Goal: Task Accomplishment & Management: Manage account settings

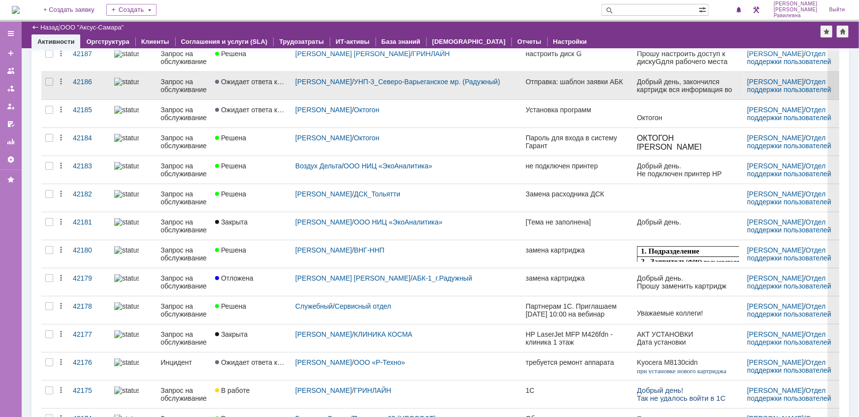
scroll to position [134, 0]
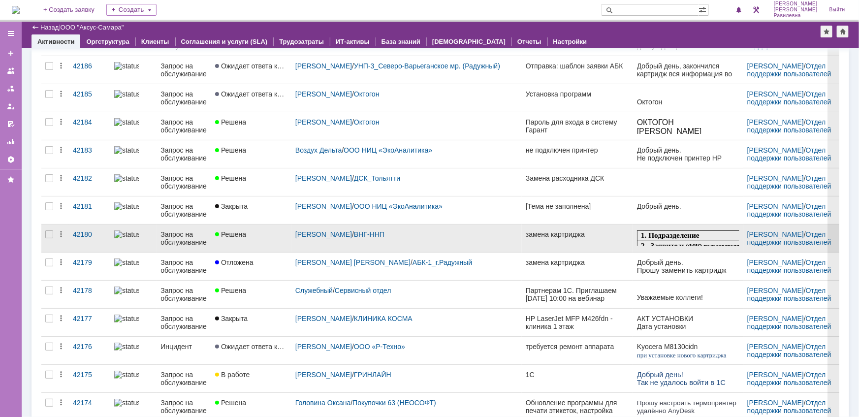
click at [185, 241] on div "Запрос на обслуживание" at bounding box center [184, 238] width 47 height 16
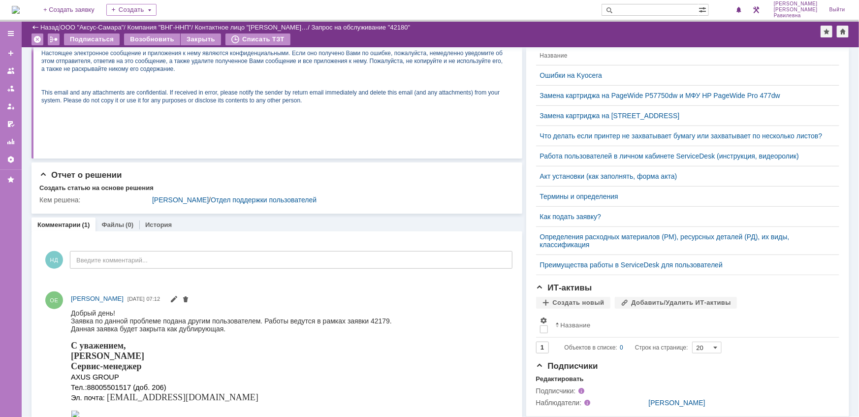
scroll to position [224, 0]
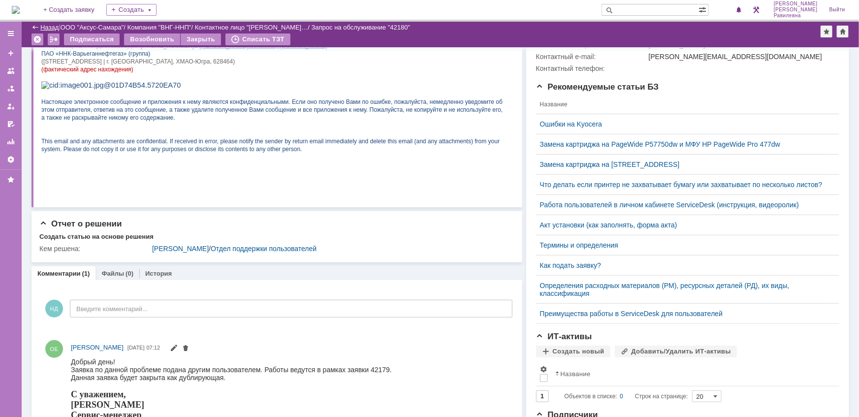
click at [40, 26] on link "Назад" at bounding box center [49, 27] width 18 height 7
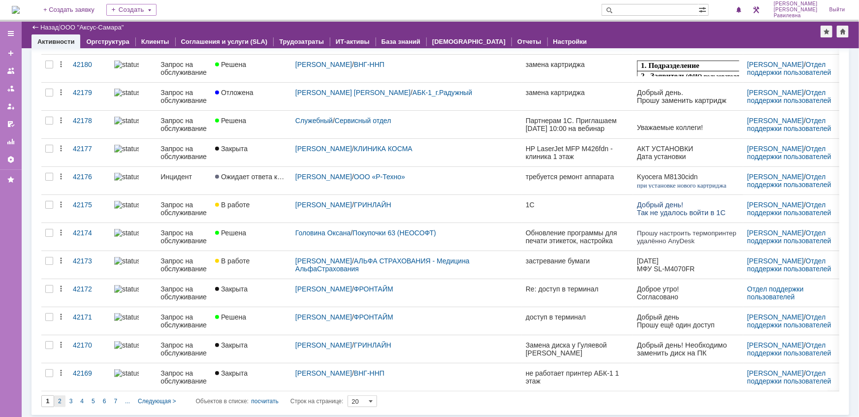
click at [59, 398] on span "2" at bounding box center [59, 401] width 3 height 7
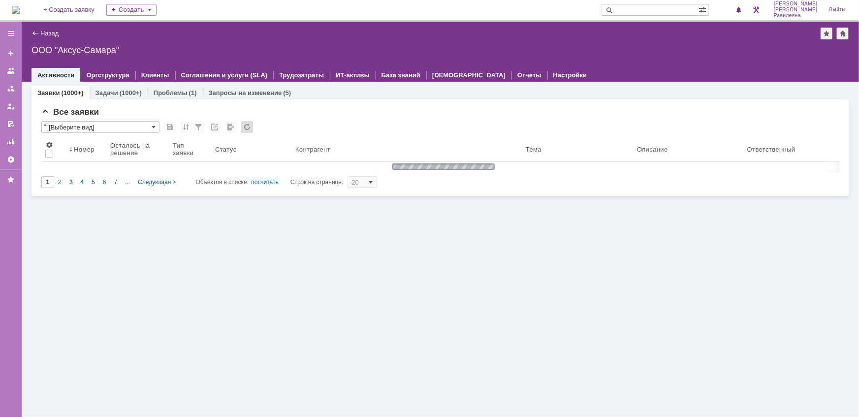
type input "2"
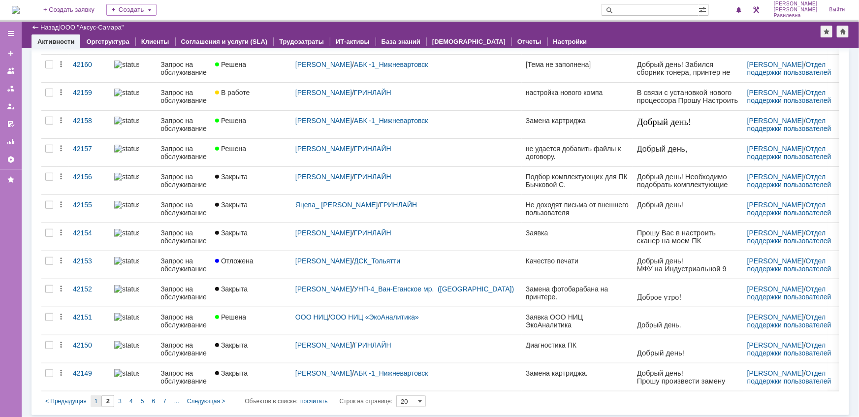
click at [95, 399] on span "1" at bounding box center [96, 401] width 3 height 7
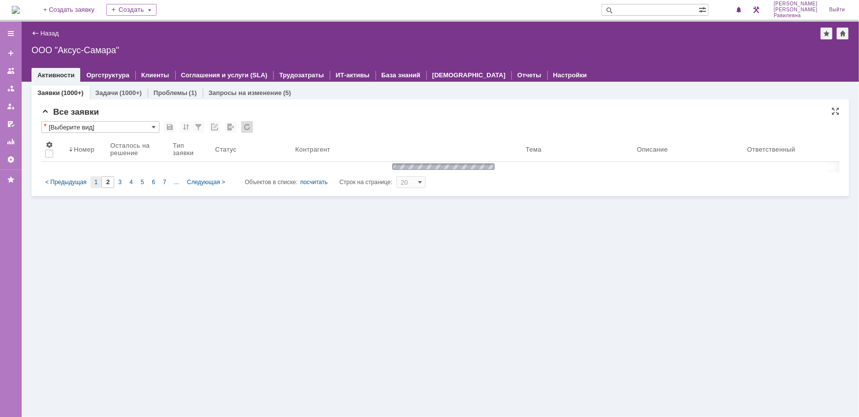
type input "1"
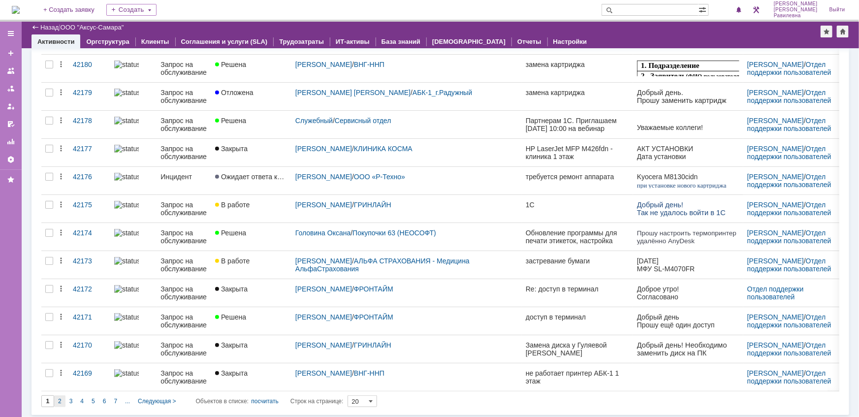
click at [59, 399] on span "2" at bounding box center [59, 401] width 3 height 7
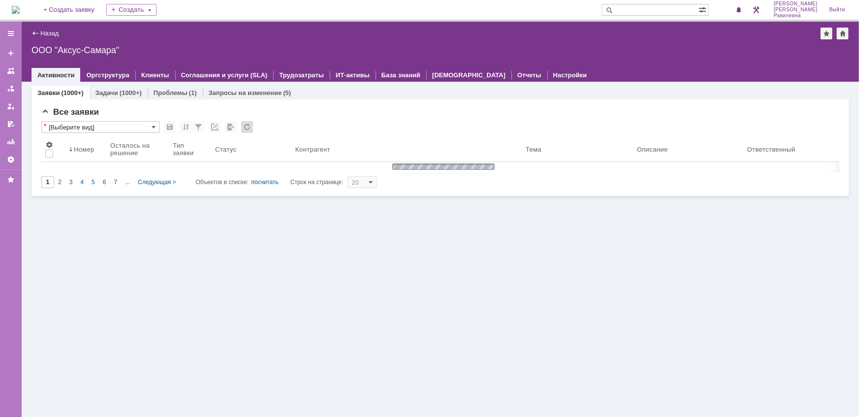
type input "2"
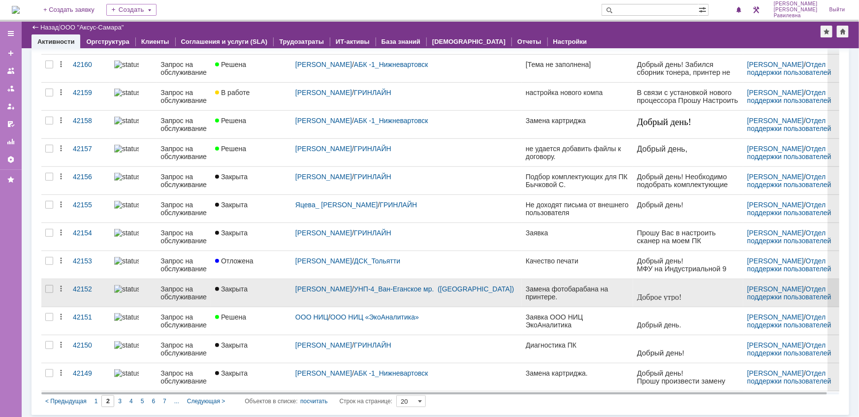
click at [169, 290] on div "Запрос на обслуживание" at bounding box center [184, 293] width 47 height 16
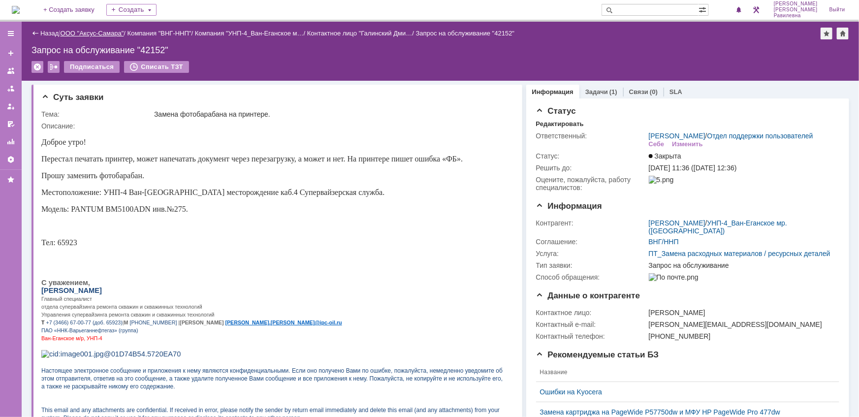
click at [93, 34] on link "ООО "Аксус-Самара"" at bounding box center [93, 33] width 64 height 7
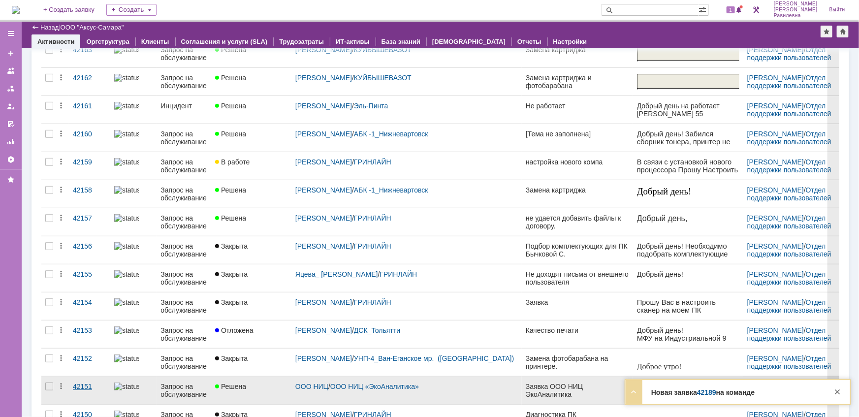
scroll to position [304, 0]
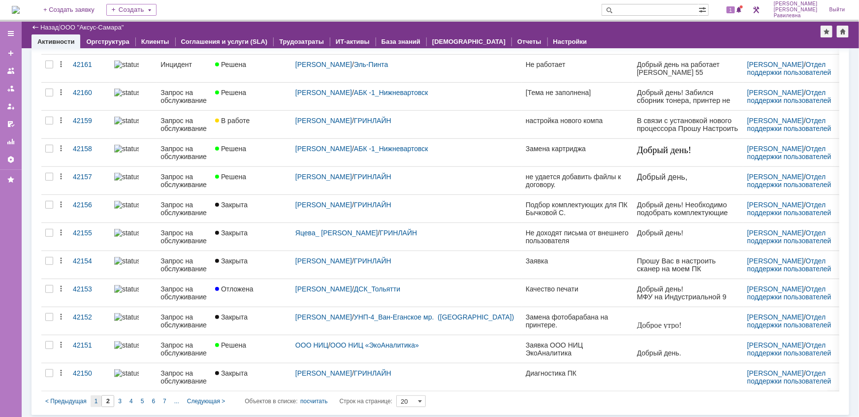
click at [97, 398] on span "1" at bounding box center [96, 401] width 3 height 7
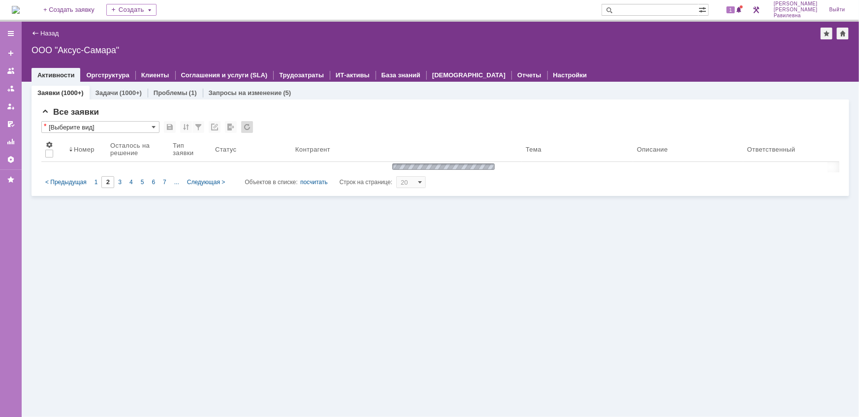
scroll to position [0, 0]
type input "1"
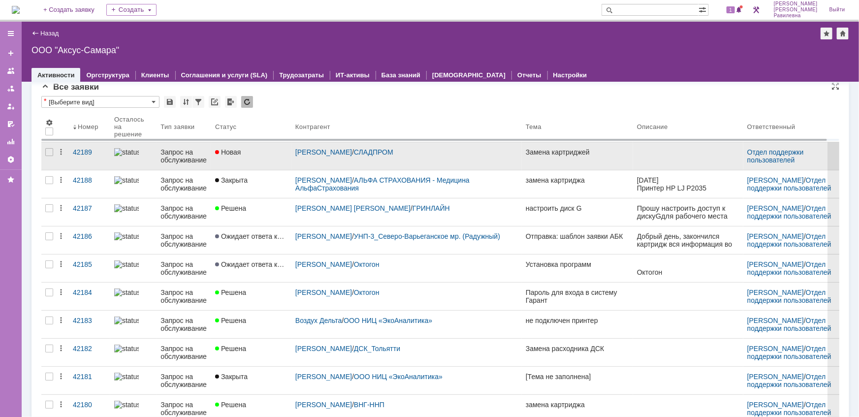
click at [183, 157] on div "Запрос на обслуживание" at bounding box center [184, 156] width 47 height 16
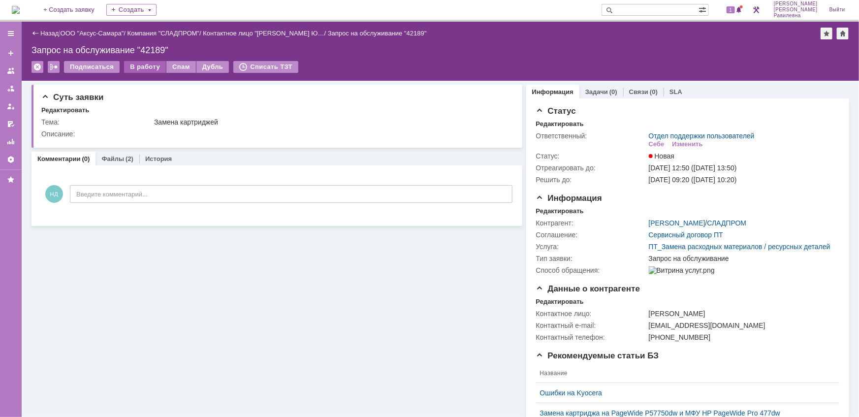
click at [144, 66] on div "В работу" at bounding box center [145, 67] width 42 height 12
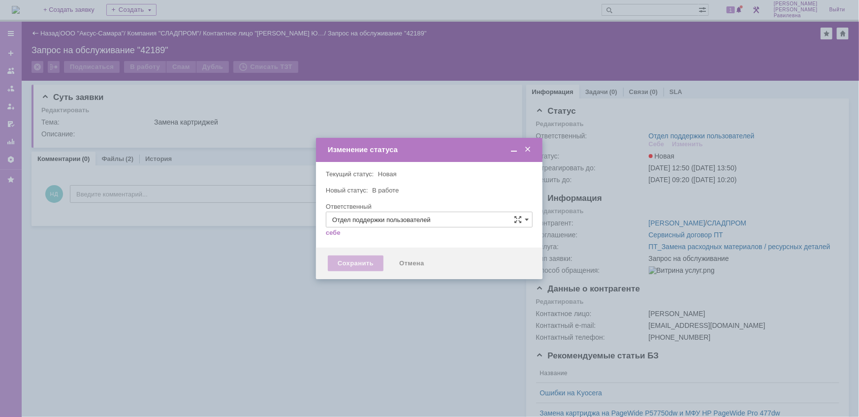
type input "[PERSON_NAME]"
click at [359, 264] on div "Сохранить" at bounding box center [356, 264] width 56 height 16
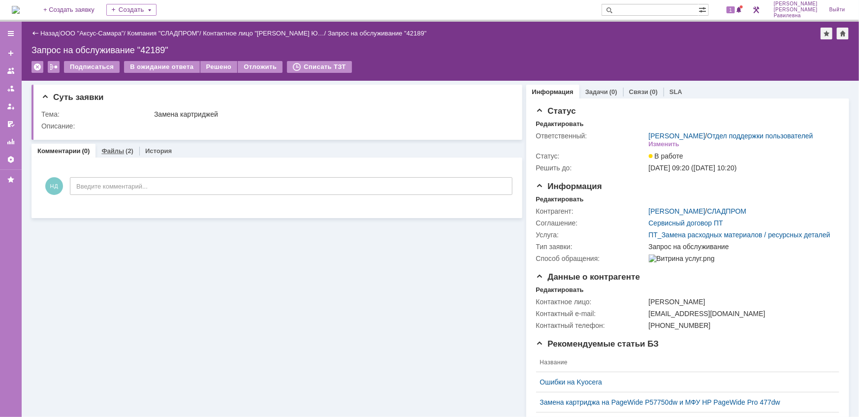
click at [112, 153] on link "Файлы" at bounding box center [112, 150] width 23 height 7
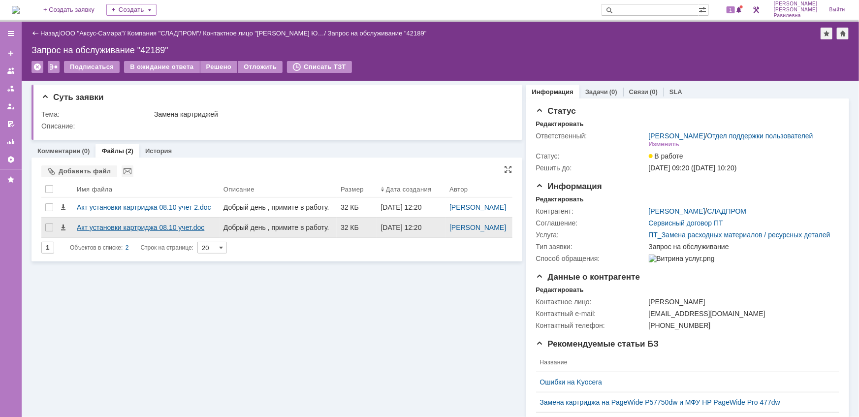
click at [116, 231] on div "Акт установки картриджа 08.10 учет.doc" at bounding box center [146, 228] width 139 height 8
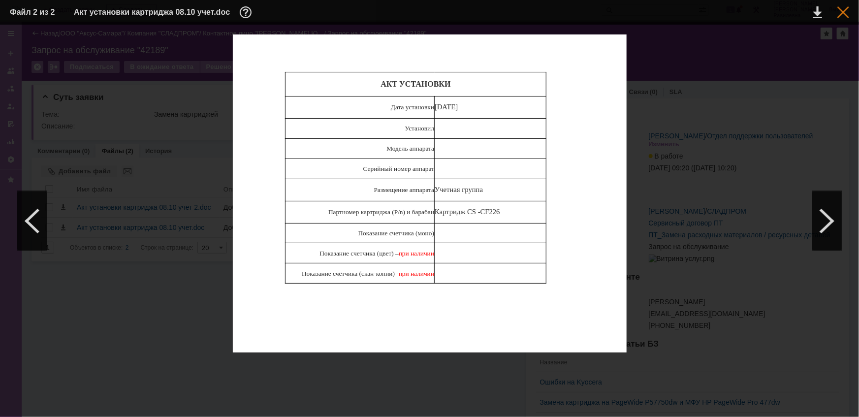
click at [844, 16] on div at bounding box center [844, 12] width 12 height 12
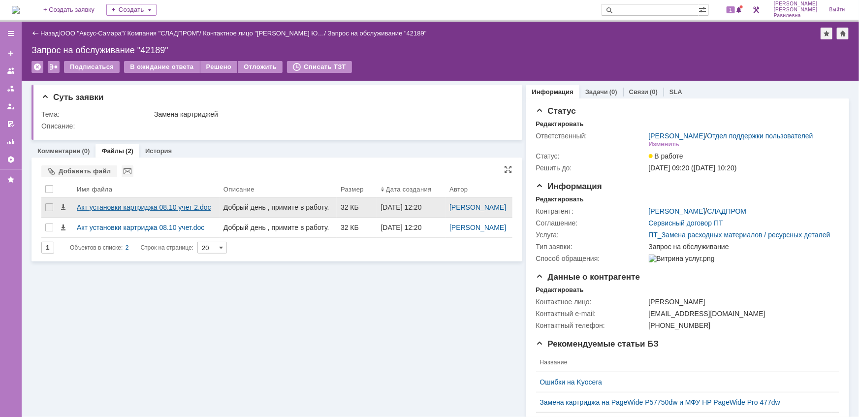
click at [150, 211] on div "Акт установки картриджа 08.10 учет 2.doc" at bounding box center [146, 207] width 139 height 8
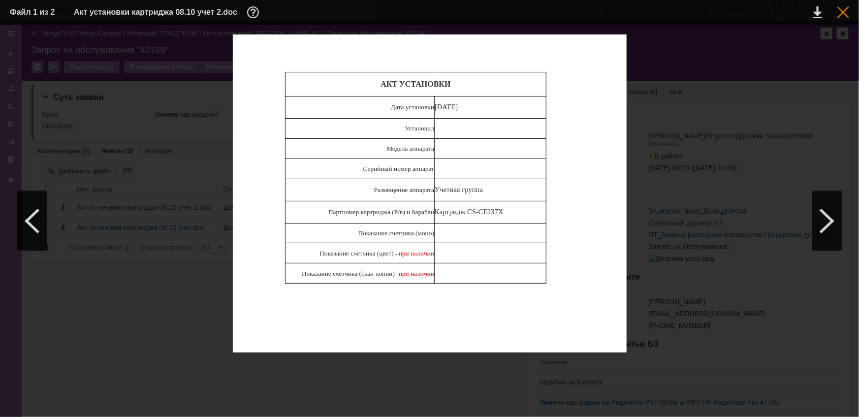
click at [844, 12] on div at bounding box center [844, 12] width 12 height 12
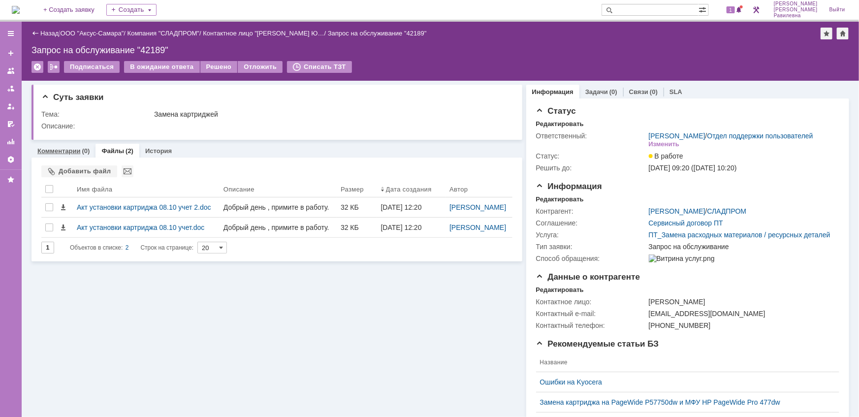
click at [61, 152] on link "Комментарии" at bounding box center [58, 150] width 43 height 7
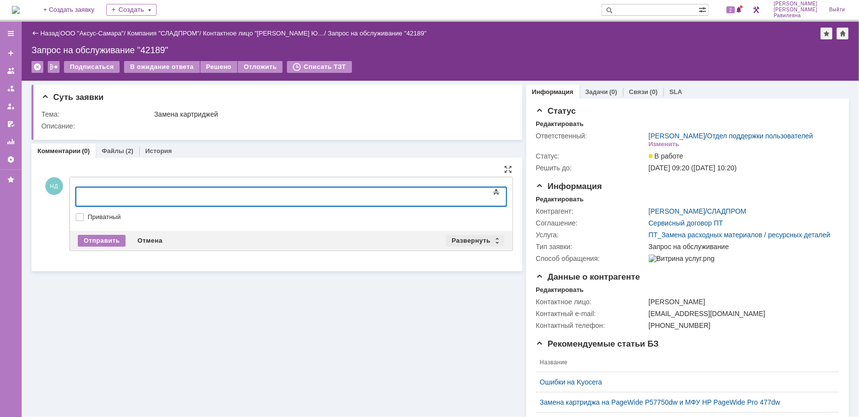
click at [492, 240] on div "Развернуть" at bounding box center [475, 241] width 59 height 12
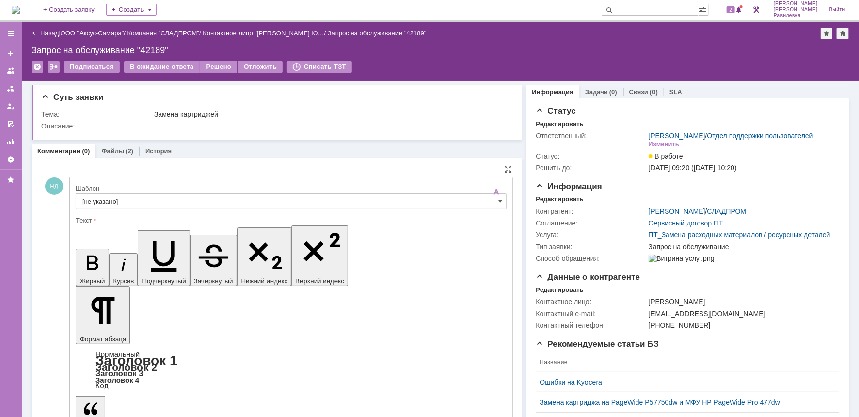
click at [197, 199] on input "[не указано]" at bounding box center [291, 202] width 431 height 16
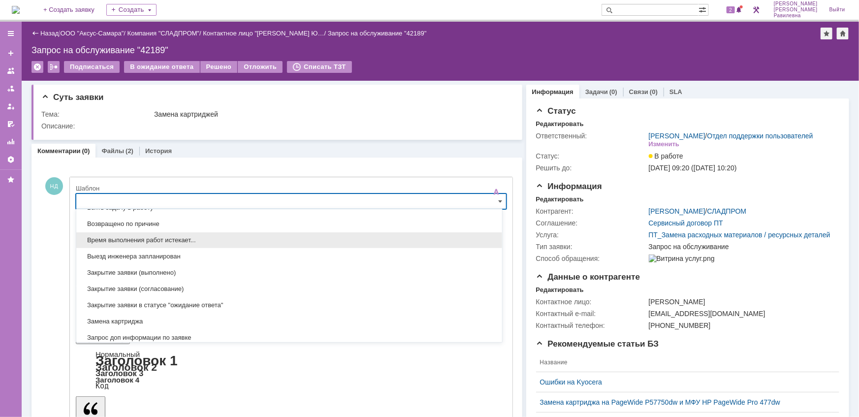
scroll to position [512, 0]
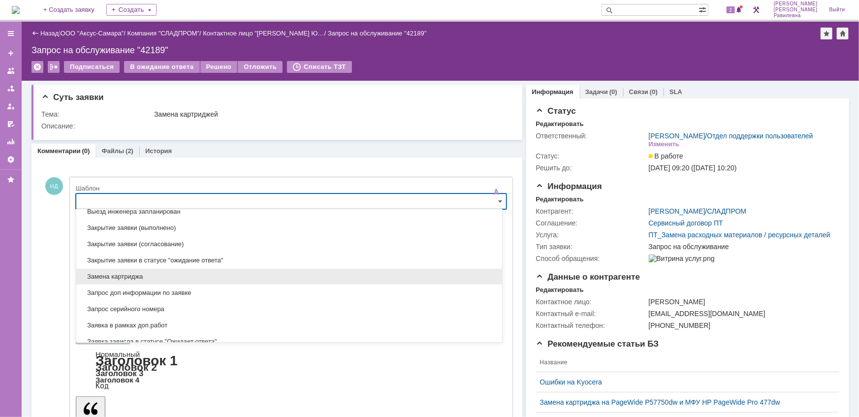
click at [169, 277] on span "Замена картриджа" at bounding box center [289, 277] width 414 height 8
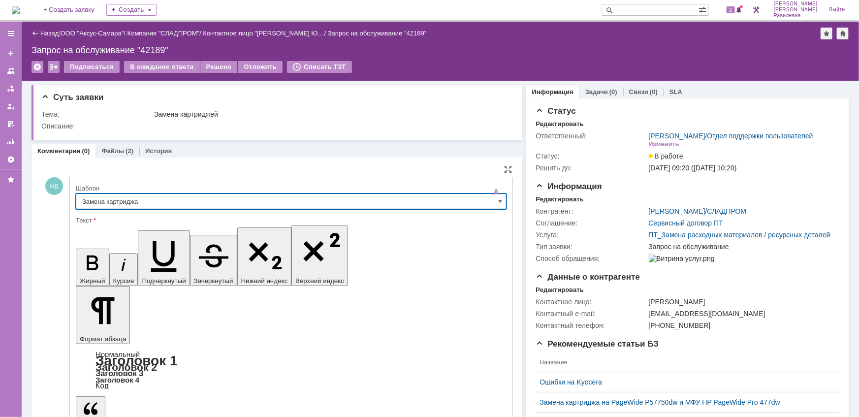
type input "Замена картриджа"
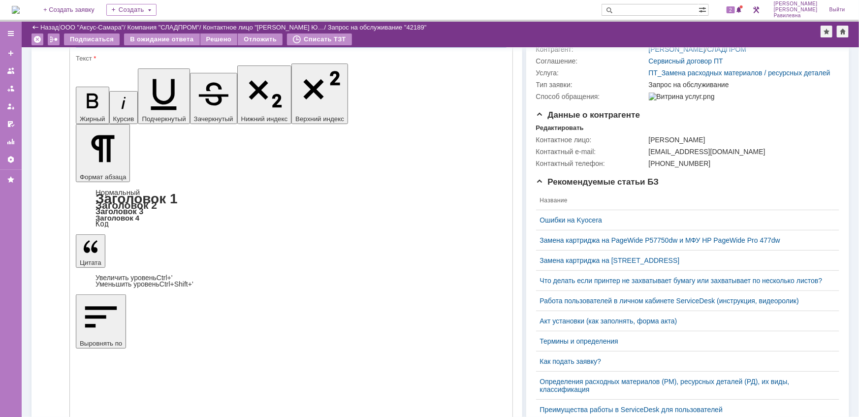
scroll to position [134, 0]
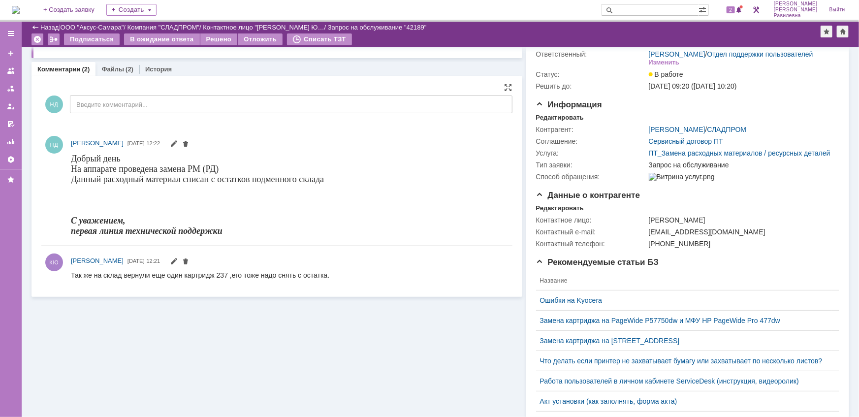
scroll to position [0, 0]
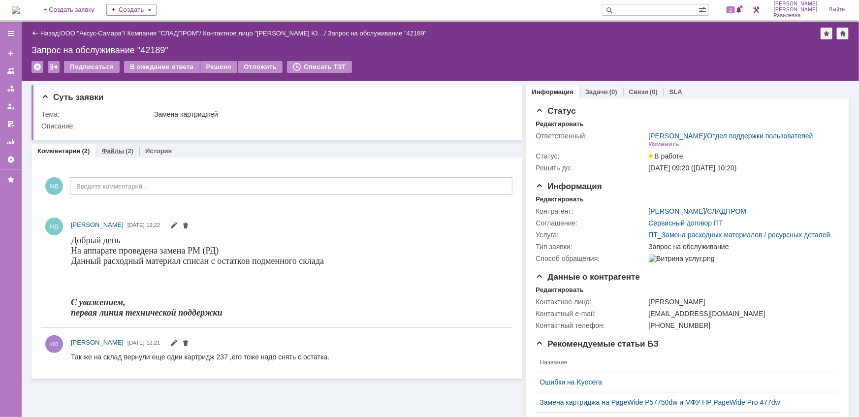
click at [113, 152] on link "Файлы" at bounding box center [112, 150] width 23 height 7
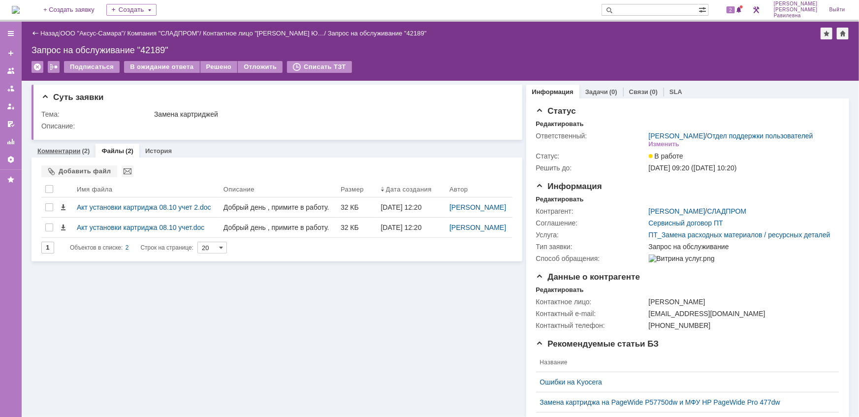
click at [72, 151] on link "Комментарии" at bounding box center [58, 150] width 43 height 7
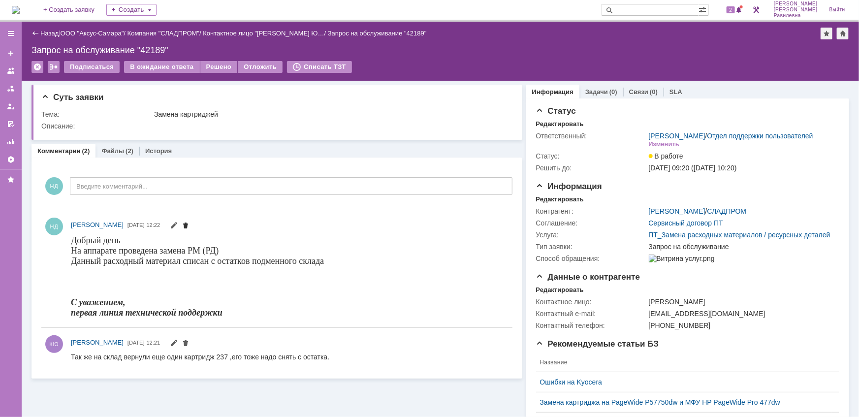
click at [190, 223] on span at bounding box center [186, 227] width 8 height 8
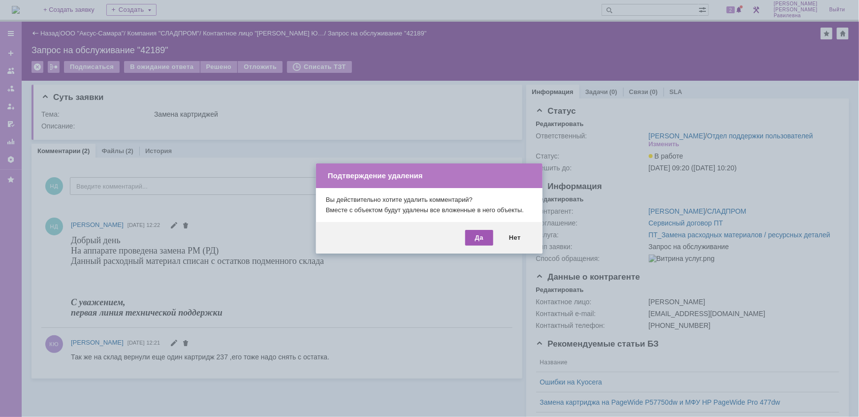
click at [476, 237] on div "Да" at bounding box center [479, 238] width 28 height 16
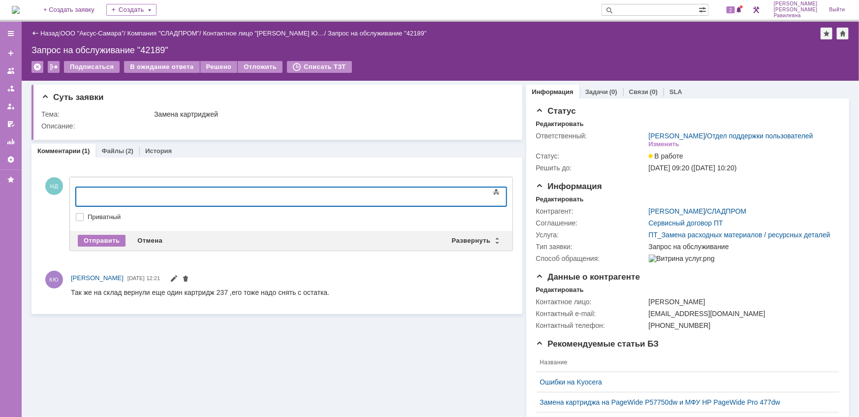
click at [153, 192] on div at bounding box center [156, 195] width 140 height 8
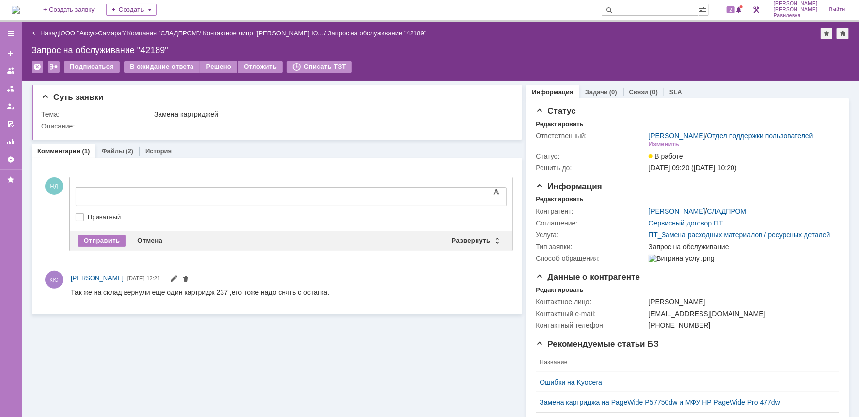
click at [375, 323] on div "Суть заявки Тема: Замена картриджей Описание: Комментарии (1) Файлы (2) История…" at bounding box center [277, 402] width 491 height 643
click at [86, 33] on link "ООО "Аксус-Самара"" at bounding box center [93, 33] width 64 height 7
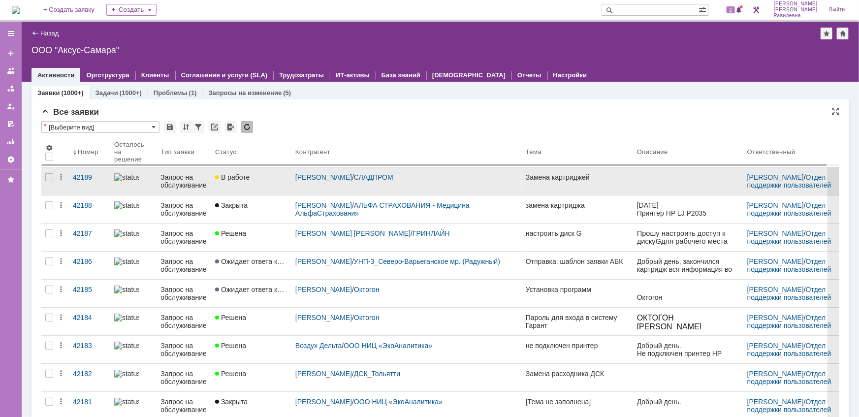
click at [164, 182] on div "Запрос на обслуживание" at bounding box center [184, 181] width 47 height 16
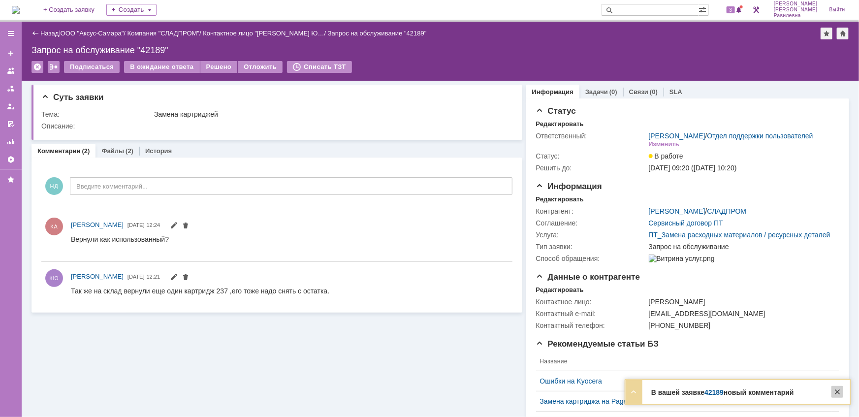
click at [839, 391] on div at bounding box center [838, 392] width 12 height 12
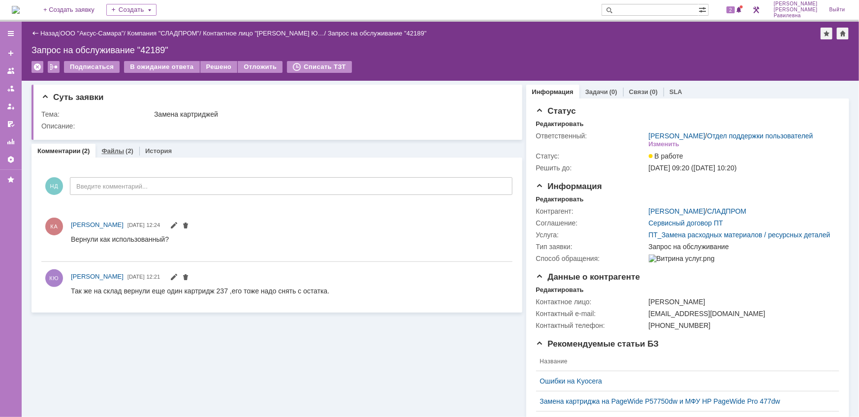
click at [115, 150] on link "Файлы" at bounding box center [112, 150] width 23 height 7
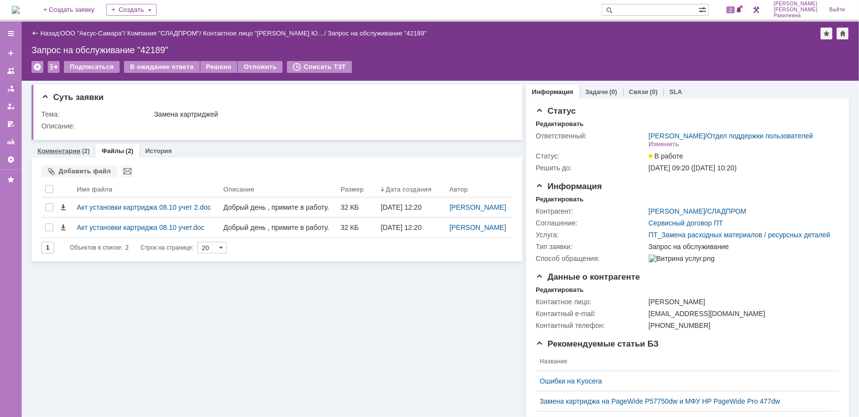
click at [67, 148] on link "Комментарии" at bounding box center [58, 150] width 43 height 7
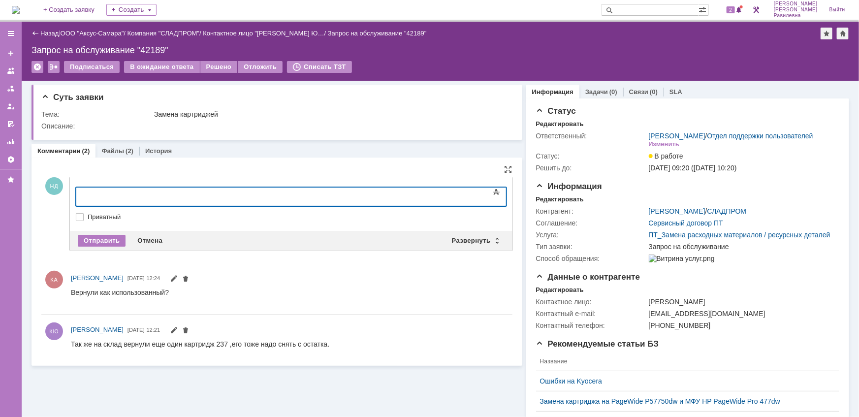
click at [143, 197] on div at bounding box center [156, 195] width 140 height 8
click at [84, 194] on body "картридж 237 на складе новый упакованный у вас" at bounding box center [156, 199] width 148 height 24
drag, startPoint x: 161, startPoint y: 194, endPoint x: 87, endPoint y: 194, distance: 73.9
click at [87, 194] on div "уточните пожалуйста, а картридж 237 на складе новый упакованный у вас" at bounding box center [156, 203] width 140 height 24
click at [226, 195] on div "картридж 237 на складе новый упакованный у вас" at bounding box center [156, 199] width 140 height 16
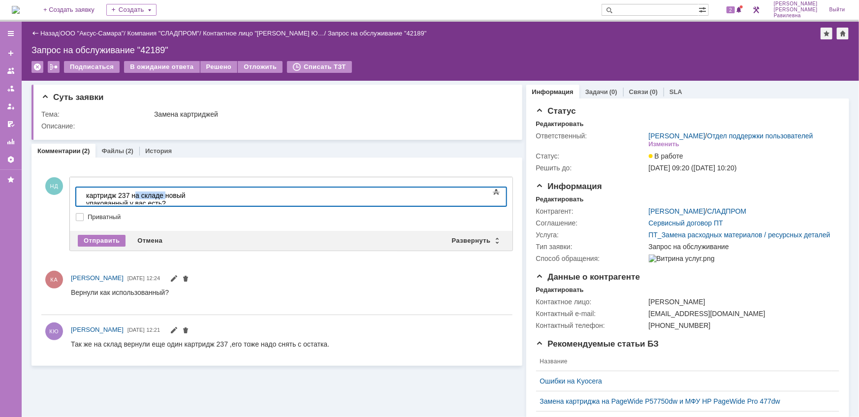
drag, startPoint x: 162, startPoint y: 192, endPoint x: 131, endPoint y: 196, distance: 31.3
click at [131, 196] on div "картридж 237 на складе новый упакованный у вас есть?" at bounding box center [156, 199] width 140 height 16
copy div "на складе"
click at [199, 194] on div "картридж 237 новый упакованный у вас есть?" at bounding box center [156, 199] width 140 height 16
click at [226, 197] on div "картридж 237 новый упакованный на складе у вас есть?" at bounding box center [156, 199] width 140 height 16
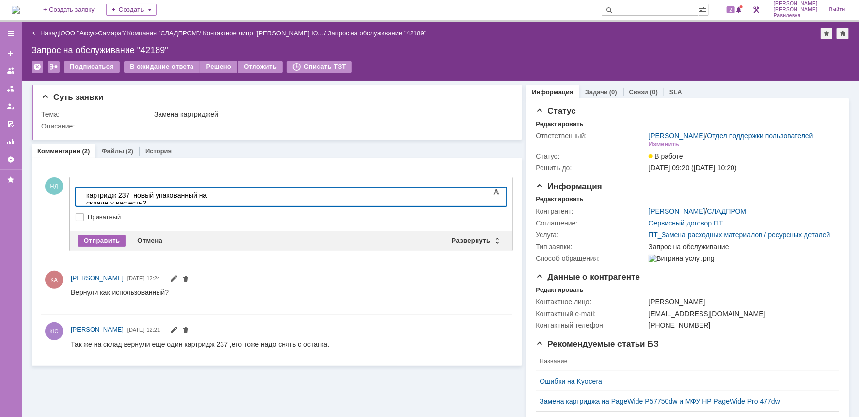
click at [110, 241] on div "Отправить" at bounding box center [102, 241] width 48 height 12
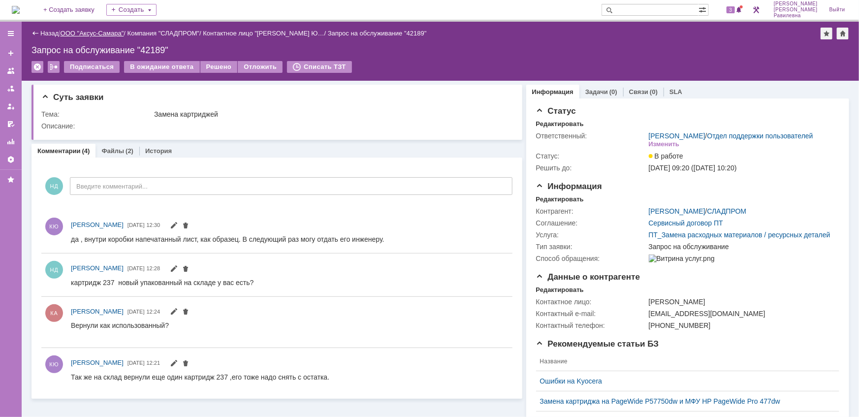
click at [109, 31] on link "ООО "Аксус-Самара"" at bounding box center [93, 33] width 64 height 7
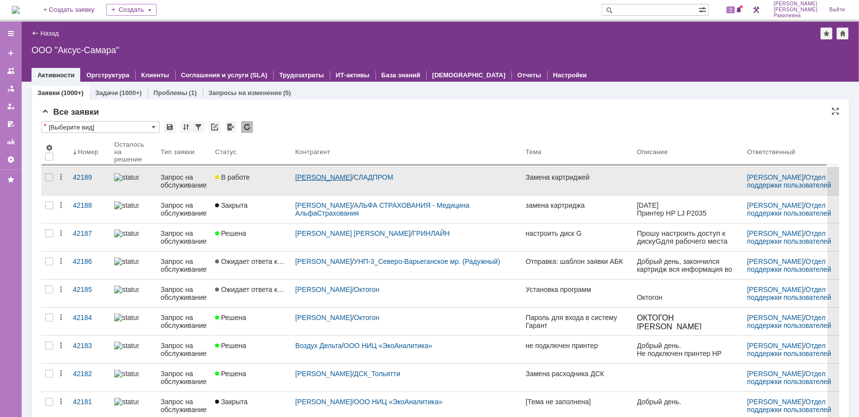
click at [346, 174] on link "[PERSON_NAME]" at bounding box center [323, 177] width 57 height 8
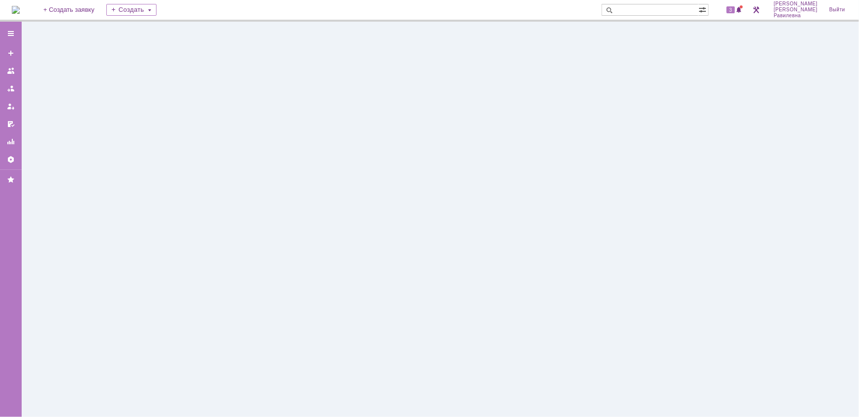
click at [346, 174] on div at bounding box center [441, 219] width 838 height 395
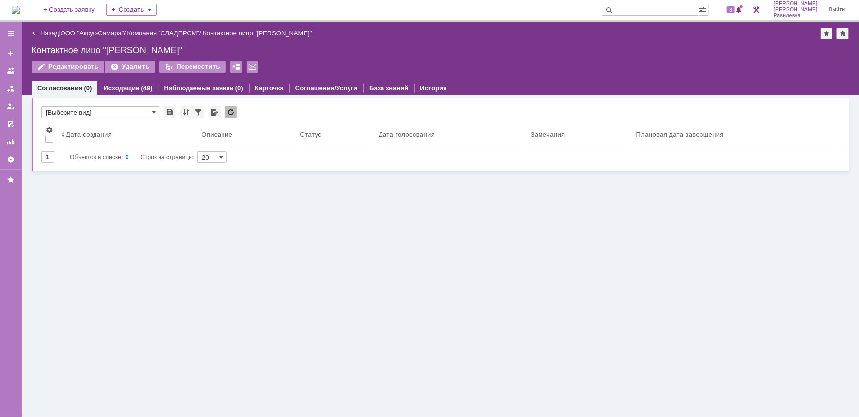
click at [93, 30] on link "ООО "Аксус-Самара"" at bounding box center [93, 33] width 64 height 7
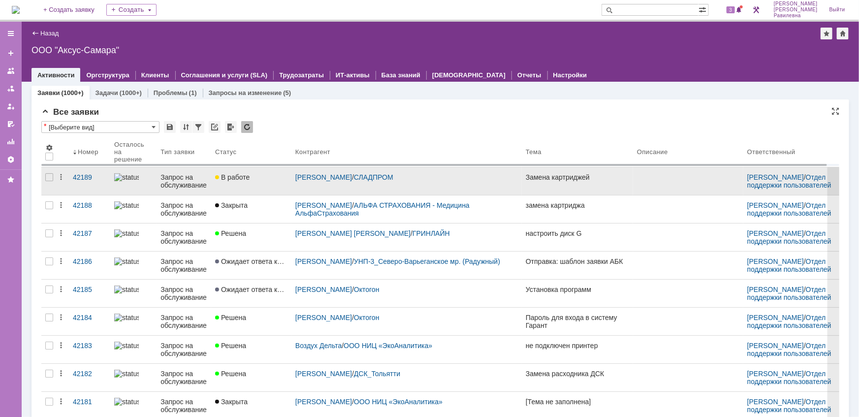
click at [175, 182] on div "Запрос на обслуживание" at bounding box center [184, 181] width 47 height 16
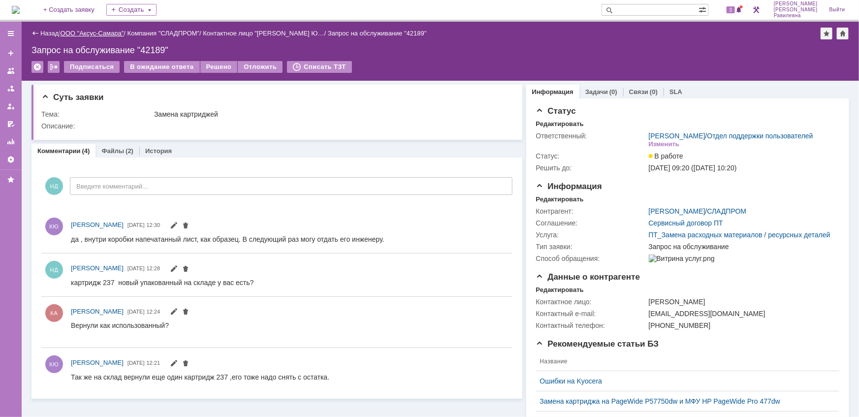
click at [92, 31] on link "ООО "Аксус-Самара"" at bounding box center [93, 33] width 64 height 7
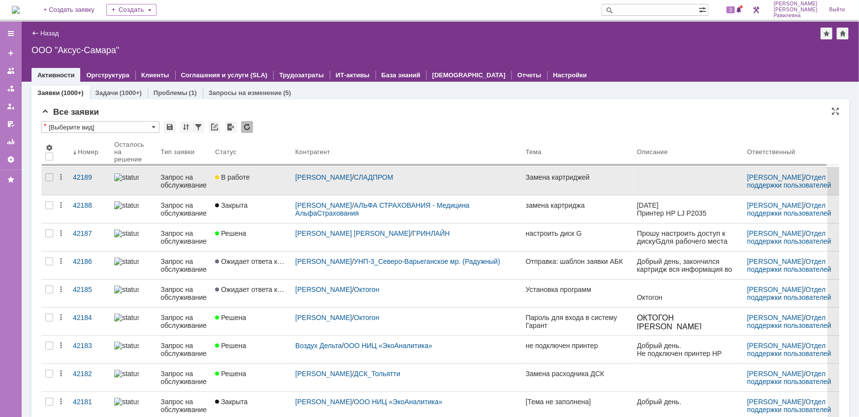
click at [174, 179] on div "Запрос на обслуживание" at bounding box center [184, 181] width 47 height 16
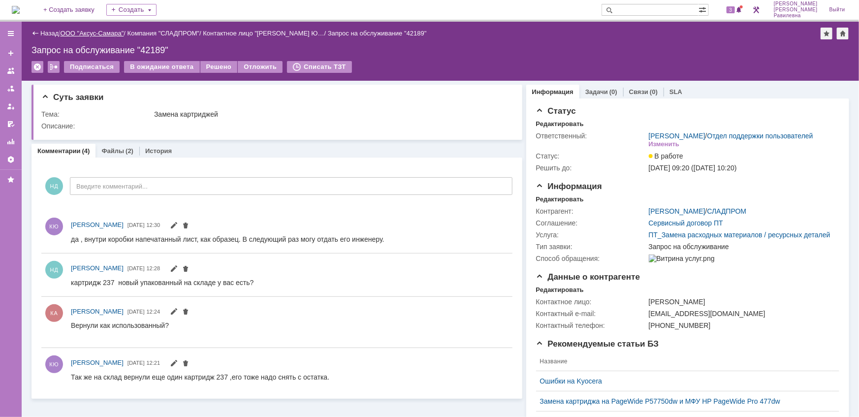
click at [86, 32] on link "ООО "Аксус-Самара"" at bounding box center [93, 33] width 64 height 7
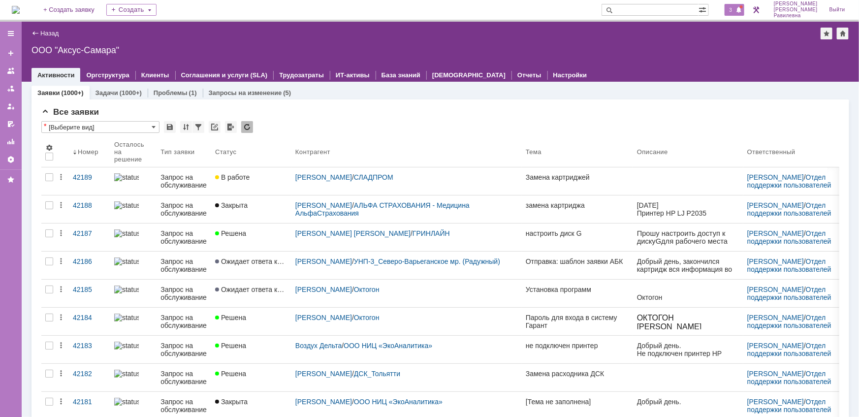
click at [745, 14] on div "3" at bounding box center [735, 10] width 20 height 12
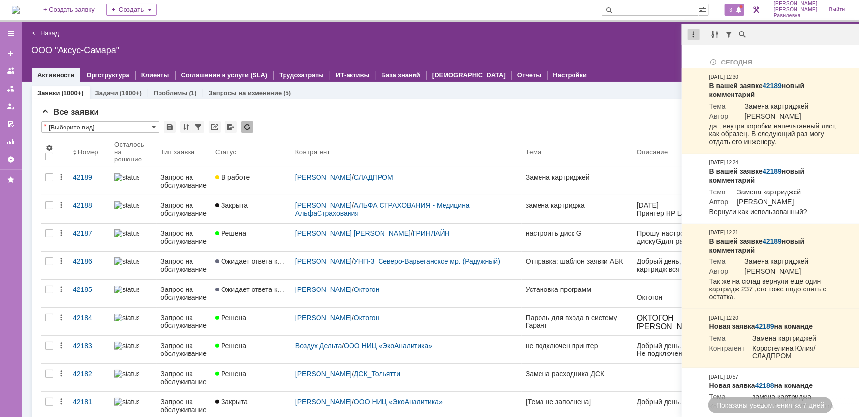
click at [693, 35] on div at bounding box center [694, 35] width 12 height 12
click at [711, 56] on div "Отметить уведомления прочитанными" at bounding box center [762, 59] width 132 height 7
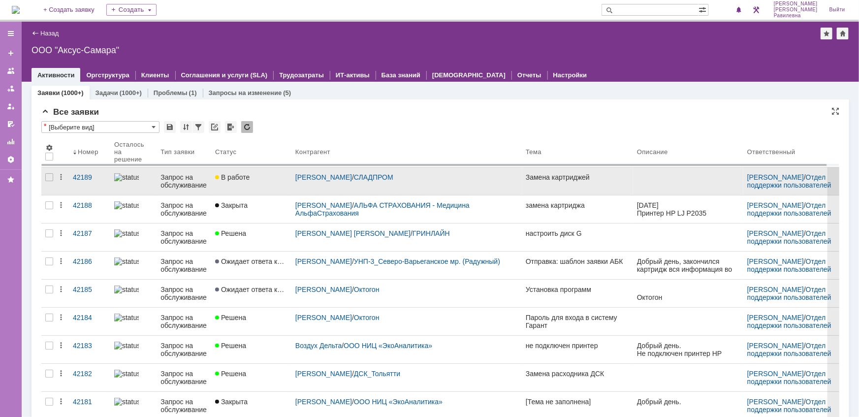
click at [190, 185] on div "Запрос на обслуживание" at bounding box center [184, 181] width 47 height 16
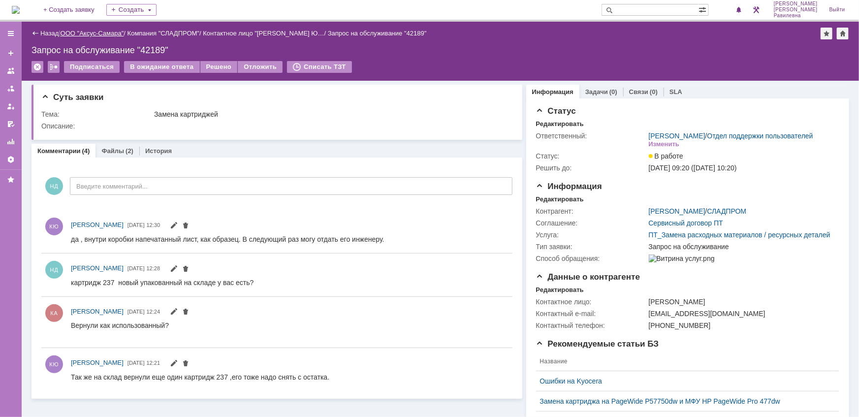
click at [98, 31] on link "ООО "Аксус-Самара"" at bounding box center [93, 33] width 64 height 7
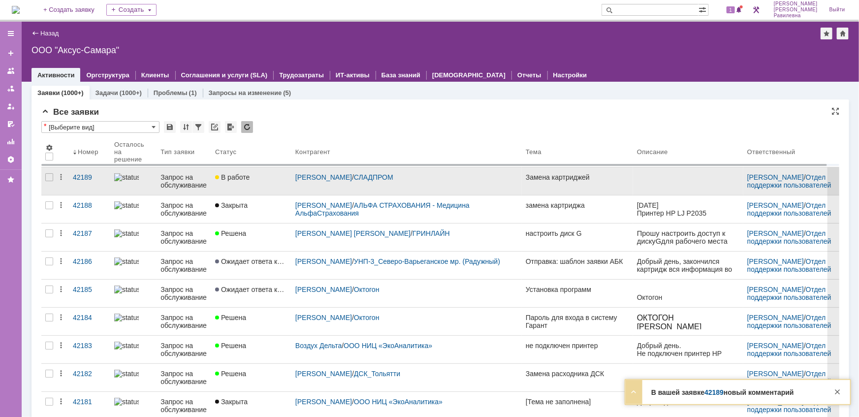
click at [180, 184] on div "Запрос на обслуживание" at bounding box center [184, 181] width 47 height 16
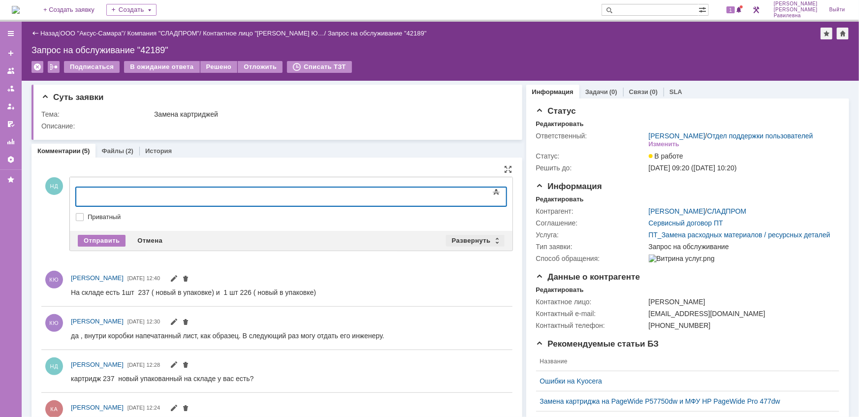
click at [491, 236] on div "Развернуть" at bounding box center [475, 241] width 59 height 12
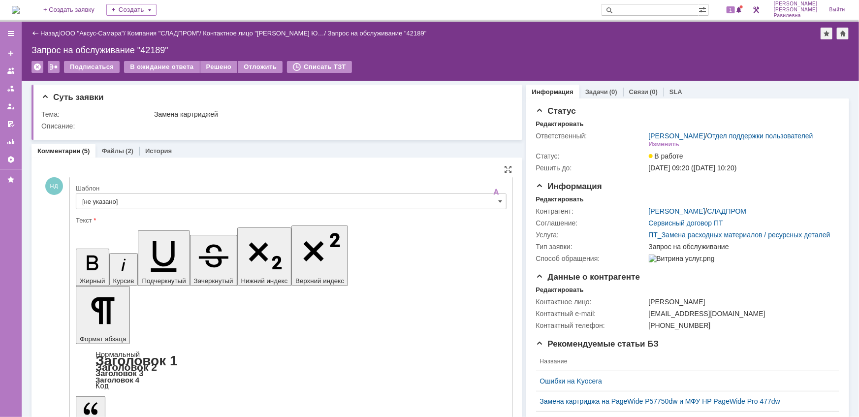
click at [118, 201] on input "[не указано]" at bounding box center [291, 202] width 431 height 16
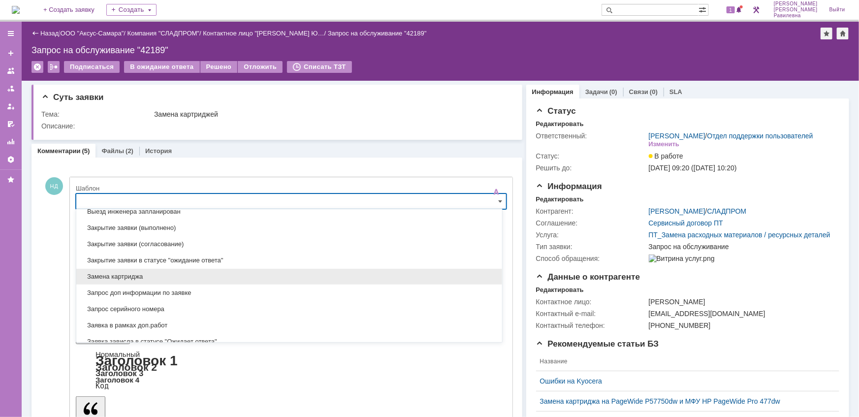
click at [163, 275] on span "Замена картриджа" at bounding box center [289, 277] width 414 height 8
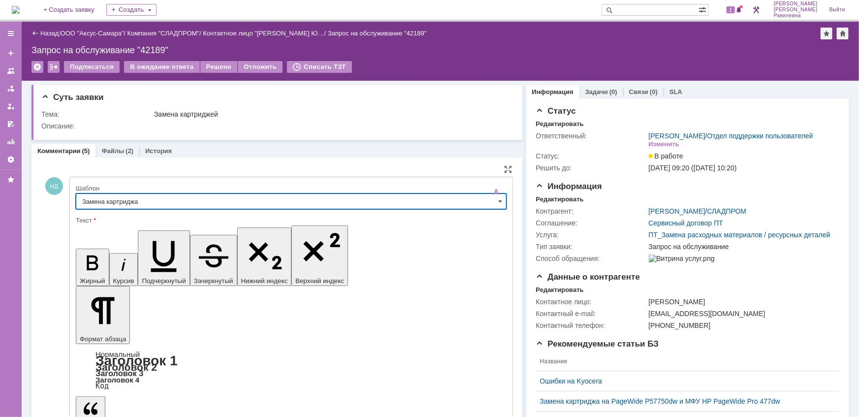
type input "Замена картриджа"
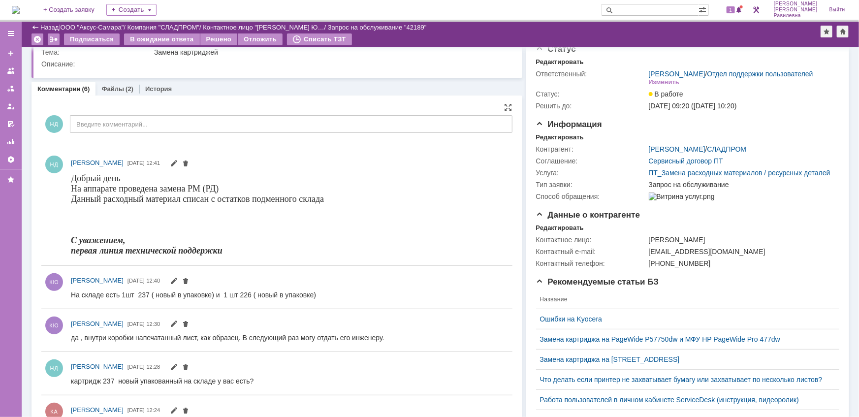
scroll to position [0, 0]
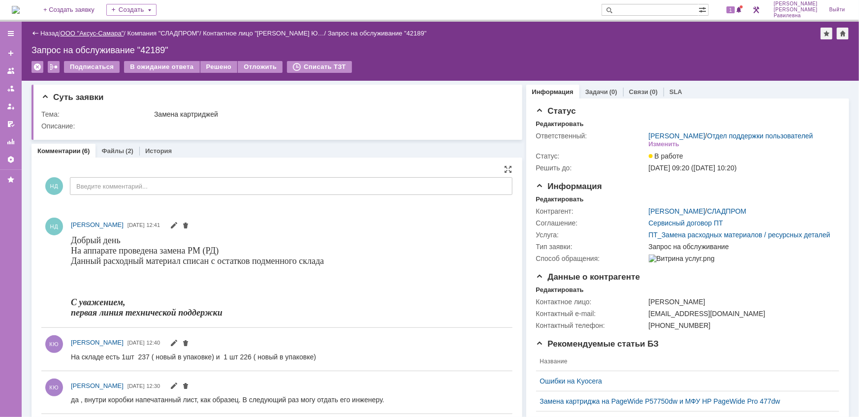
click at [104, 30] on link "ООО "Аксус-Самара"" at bounding box center [93, 33] width 64 height 7
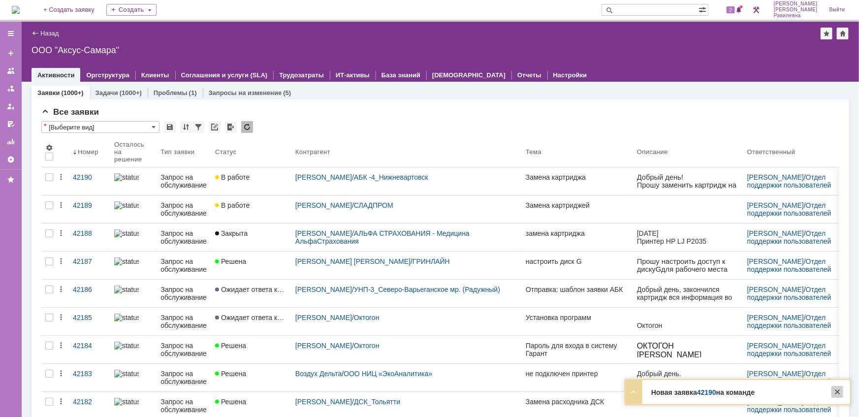
click at [836, 391] on div at bounding box center [838, 392] width 12 height 12
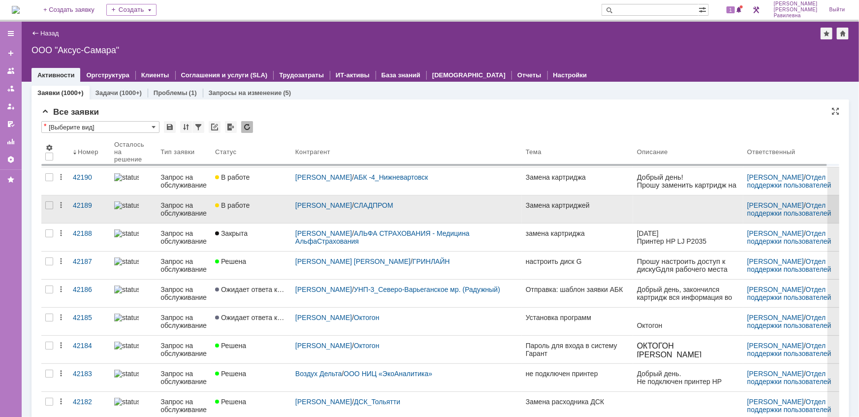
click at [181, 207] on div "Запрос на обслуживание" at bounding box center [184, 209] width 47 height 16
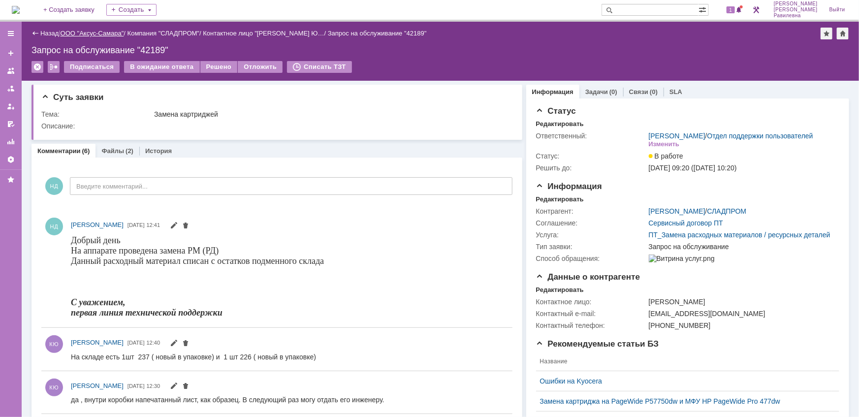
click at [103, 32] on link "ООО "Аксус-Самара"" at bounding box center [93, 33] width 64 height 7
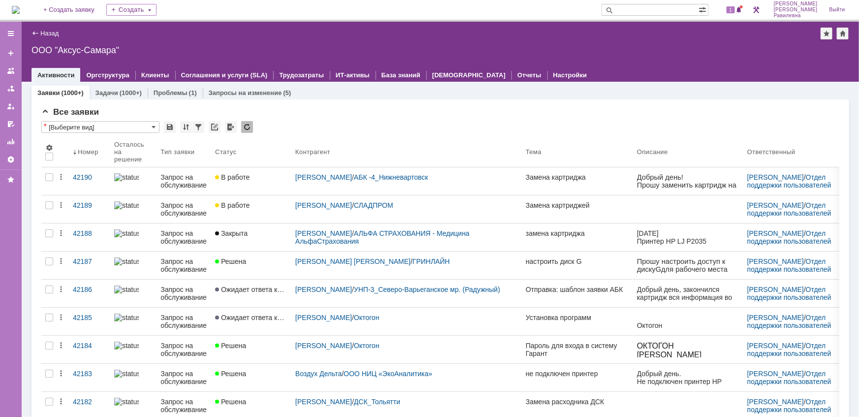
click at [660, 7] on input "text" at bounding box center [650, 10] width 97 height 12
type input "42118"
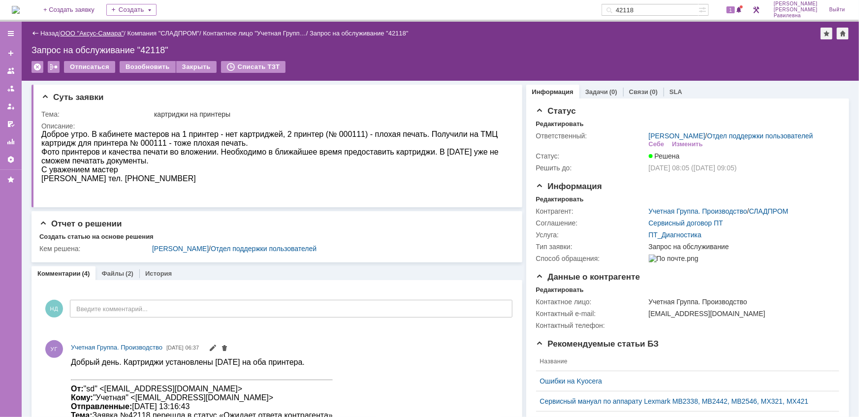
click at [101, 34] on link "ООО "Аксус-Самара"" at bounding box center [93, 33] width 64 height 7
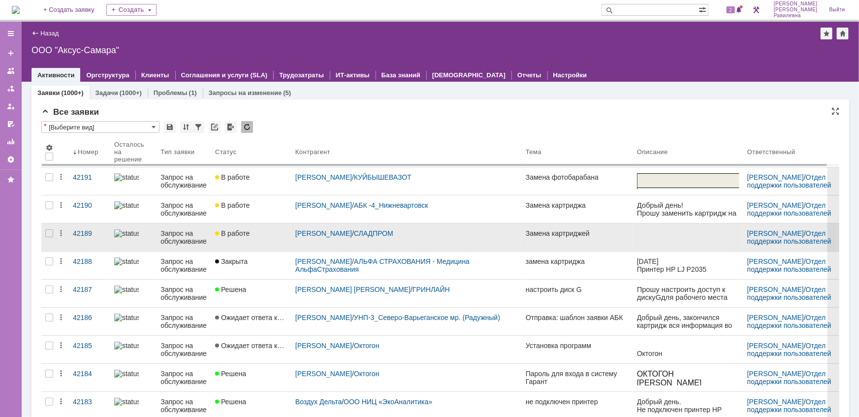
click at [193, 236] on div "Запрос на обслуживание" at bounding box center [184, 237] width 47 height 16
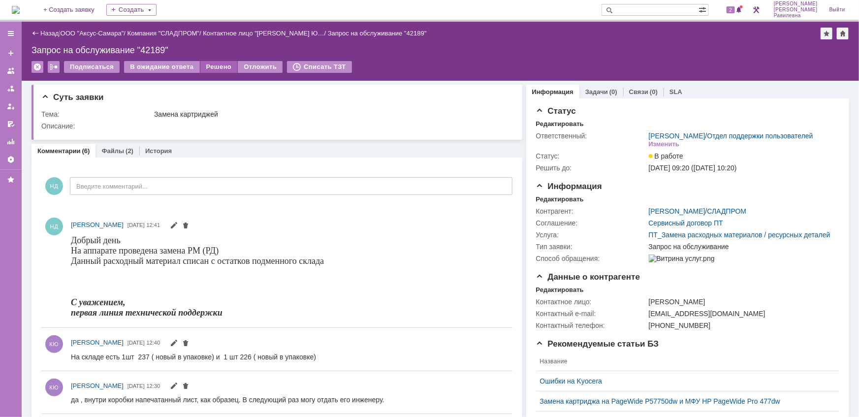
click at [220, 68] on div "Решено" at bounding box center [218, 67] width 37 height 12
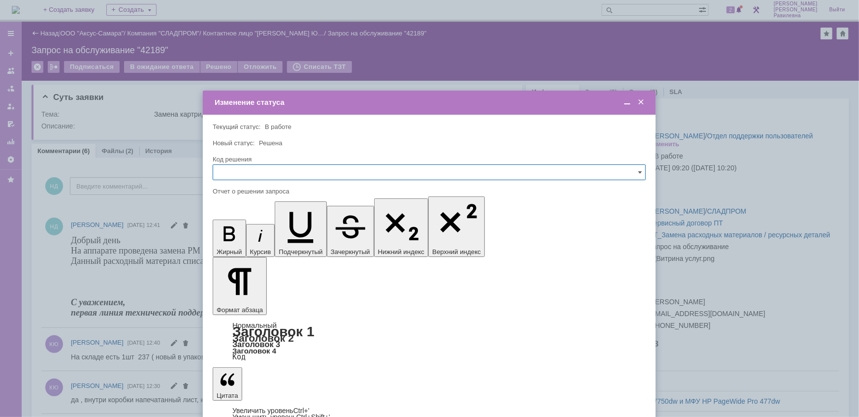
click at [250, 168] on input "text" at bounding box center [429, 172] width 433 height 16
click at [245, 236] on span "Решено" at bounding box center [429, 239] width 421 height 8
type input "Решено"
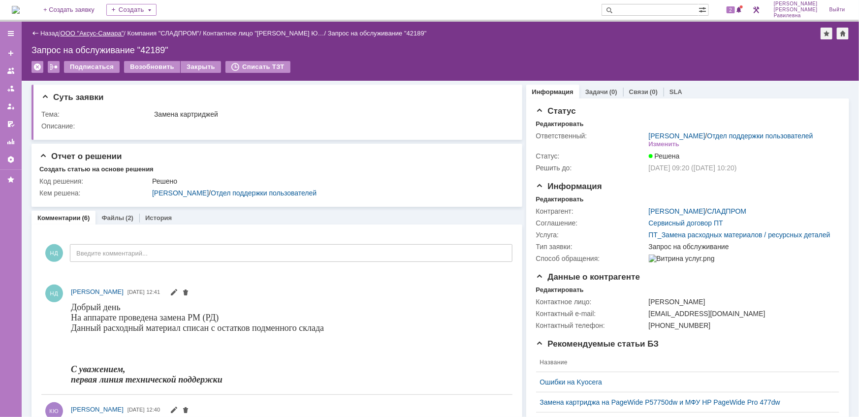
click at [84, 30] on link "ООО "Аксус-Самара"" at bounding box center [93, 33] width 64 height 7
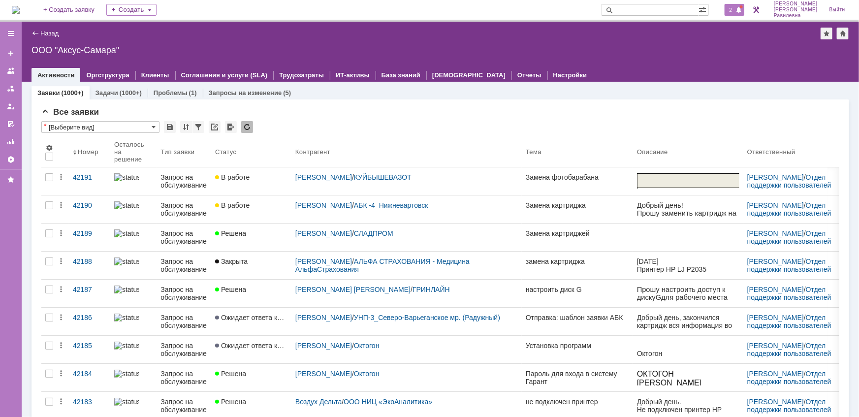
click at [736, 9] on span "2" at bounding box center [731, 9] width 9 height 7
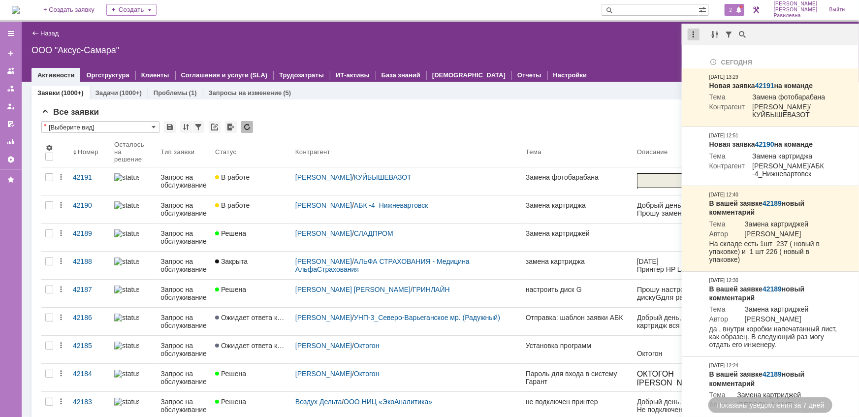
click at [694, 32] on div at bounding box center [694, 35] width 12 height 12
click at [713, 59] on div "Отметить уведомления прочитанными" at bounding box center [762, 59] width 132 height 7
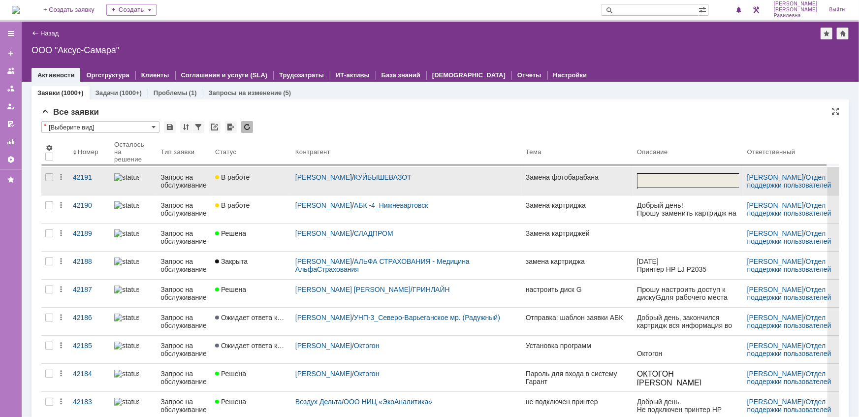
click at [173, 189] on link "Запрос на обслуживание" at bounding box center [184, 181] width 55 height 28
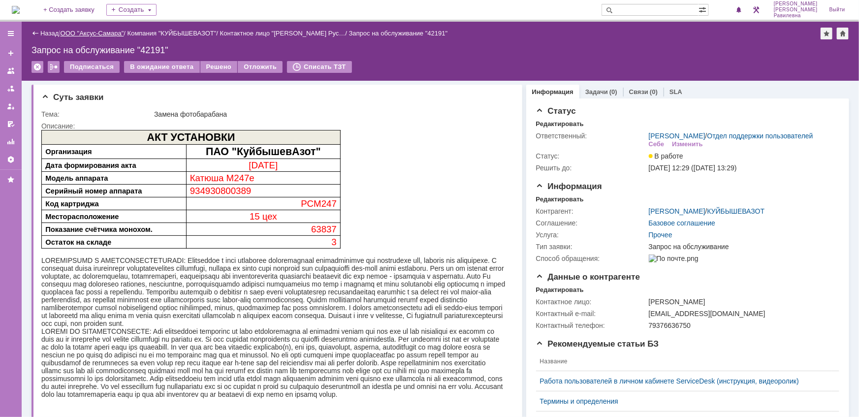
click at [98, 33] on link "ООО "Аксус-Самара"" at bounding box center [93, 33] width 64 height 7
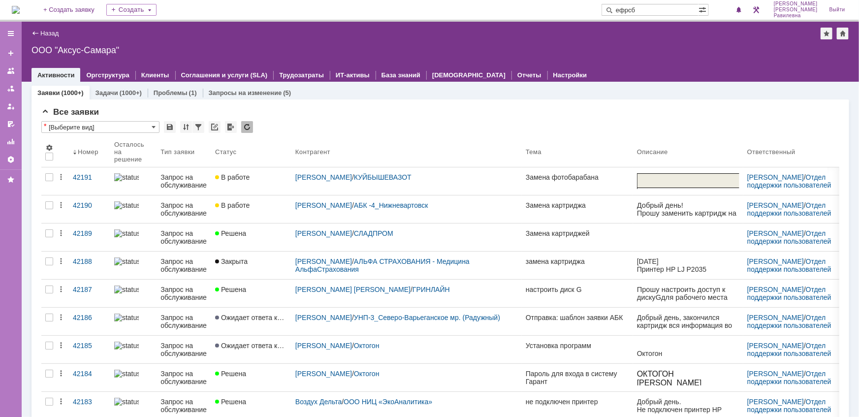
type input "ефрсб"
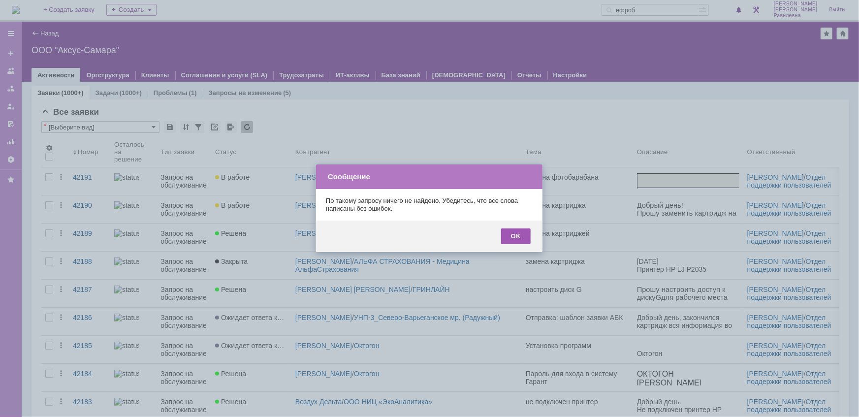
click at [521, 236] on div "OK" at bounding box center [516, 236] width 30 height 16
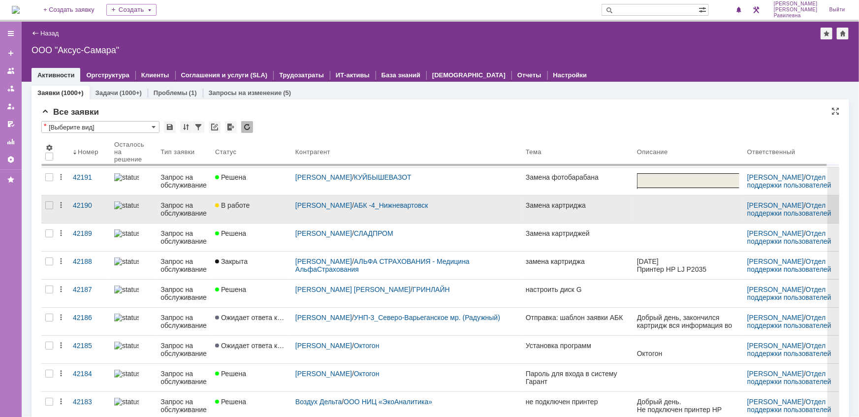
click at [191, 207] on div "Запрос на обслуживание" at bounding box center [184, 209] width 47 height 16
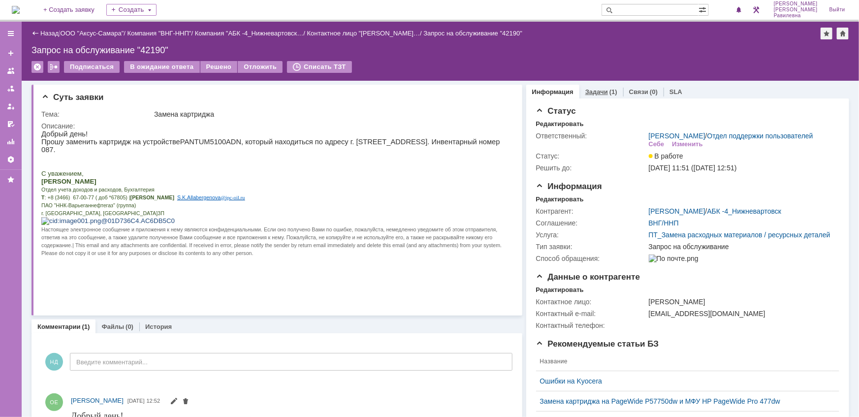
click at [597, 92] on link "Задачи" at bounding box center [596, 91] width 23 height 7
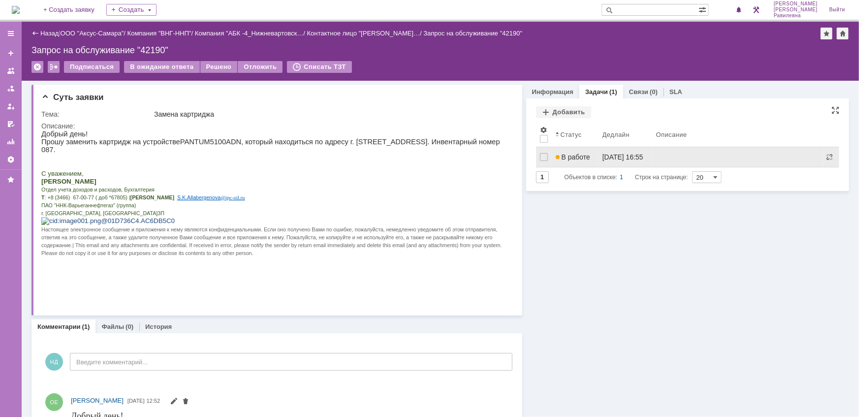
click at [589, 156] on link "В работе" at bounding box center [575, 157] width 47 height 20
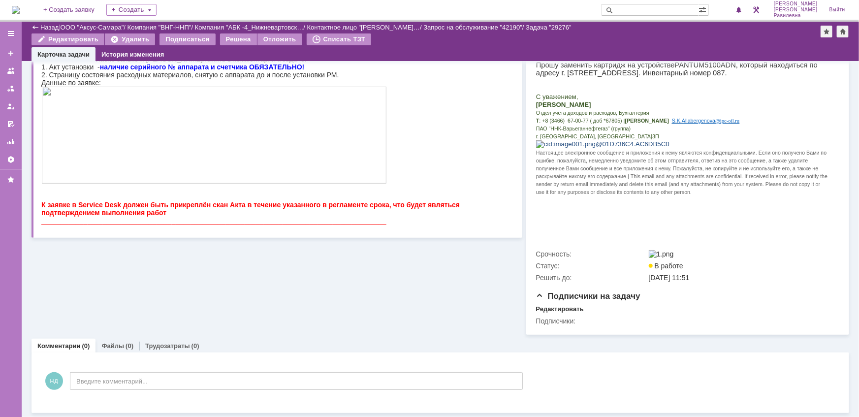
scroll to position [152, 0]
click at [98, 26] on link "ООО "Аксус-Самара"" at bounding box center [93, 27] width 64 height 7
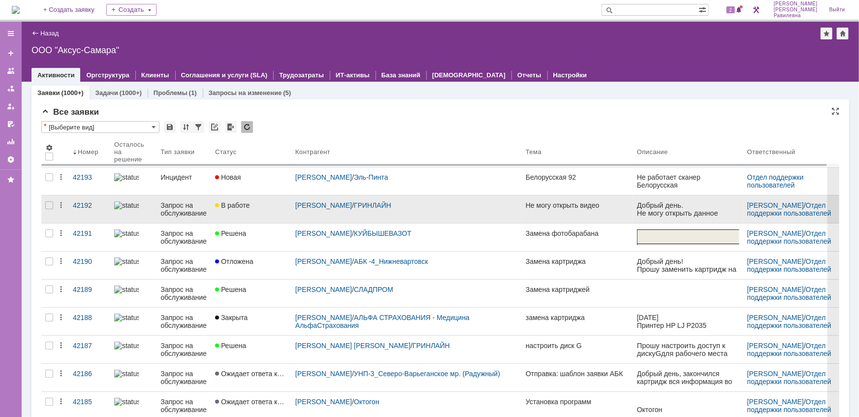
click at [174, 212] on div "Запрос на обслуживание" at bounding box center [184, 209] width 47 height 16
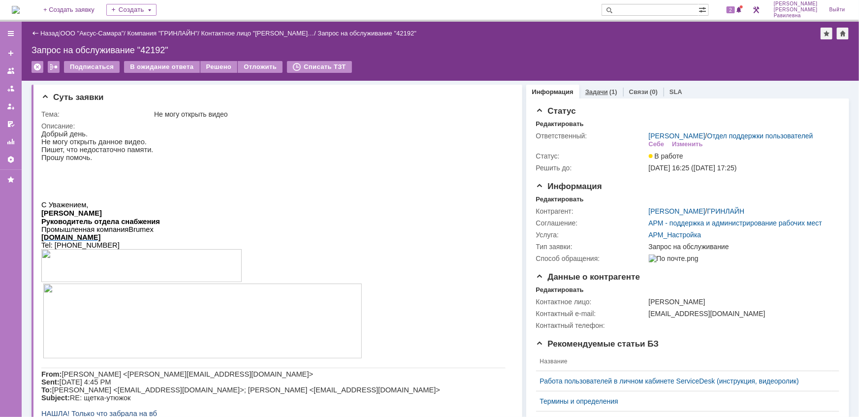
click at [595, 90] on link "Задачи" at bounding box center [596, 91] width 23 height 7
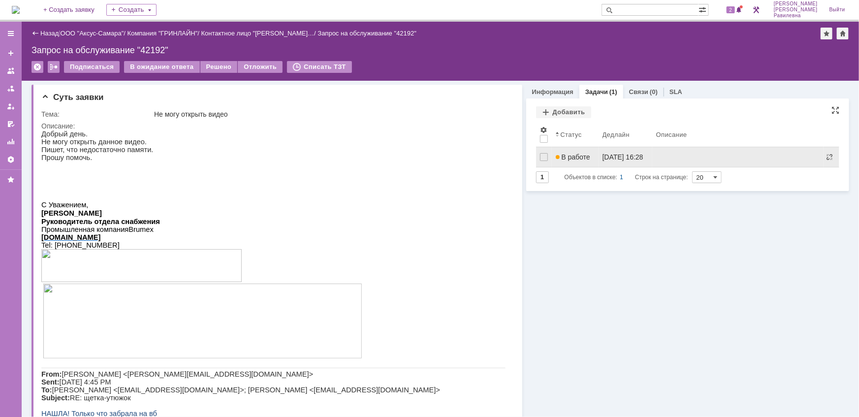
click at [582, 161] on link "В работе" at bounding box center [575, 157] width 47 height 20
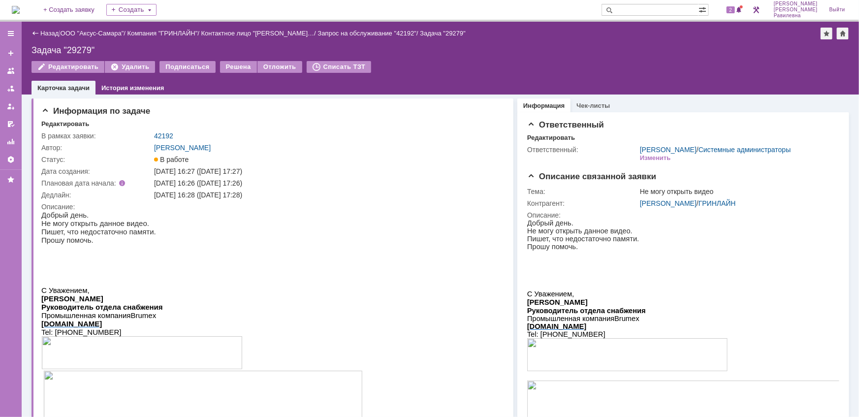
click at [39, 32] on div "Назад" at bounding box center [45, 33] width 27 height 7
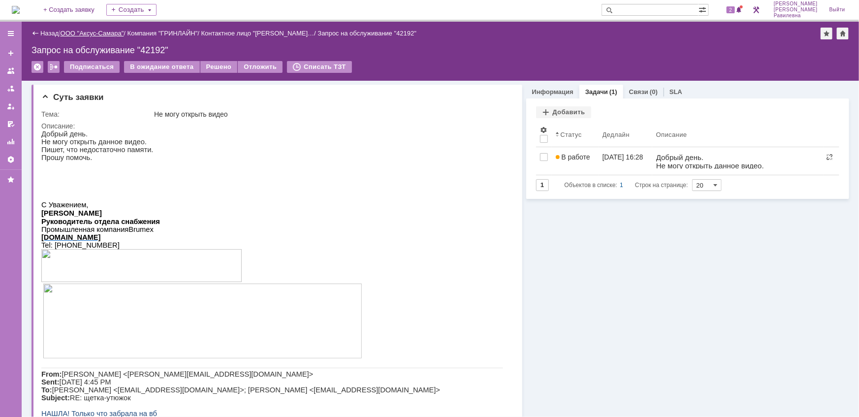
click at [98, 33] on link "ООО "Аксус-Самара"" at bounding box center [93, 33] width 64 height 7
